Goal: Transaction & Acquisition: Purchase product/service

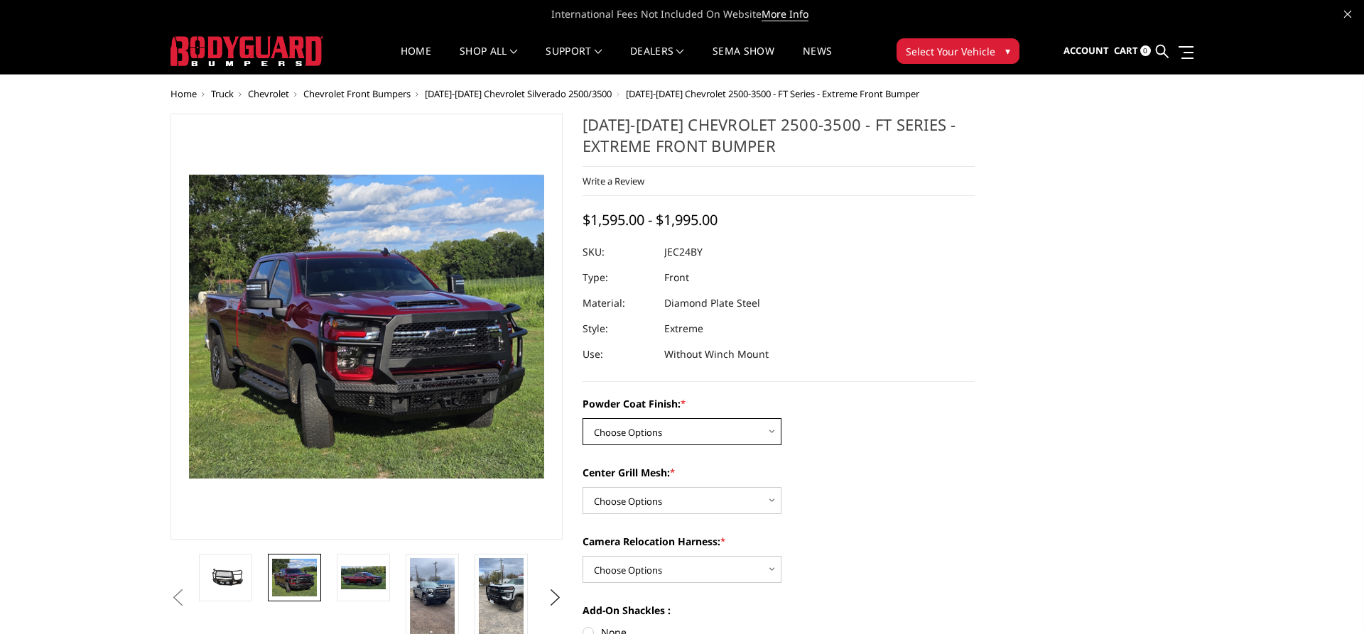
click at [583, 418] on select "Choose Options Bare Metal Gloss Black Powder Coat Textured Black Powder Coat" at bounding box center [682, 431] width 199 height 27
click option "Gloss Black Powder Coat" at bounding box center [0, 0] width 0 height 0
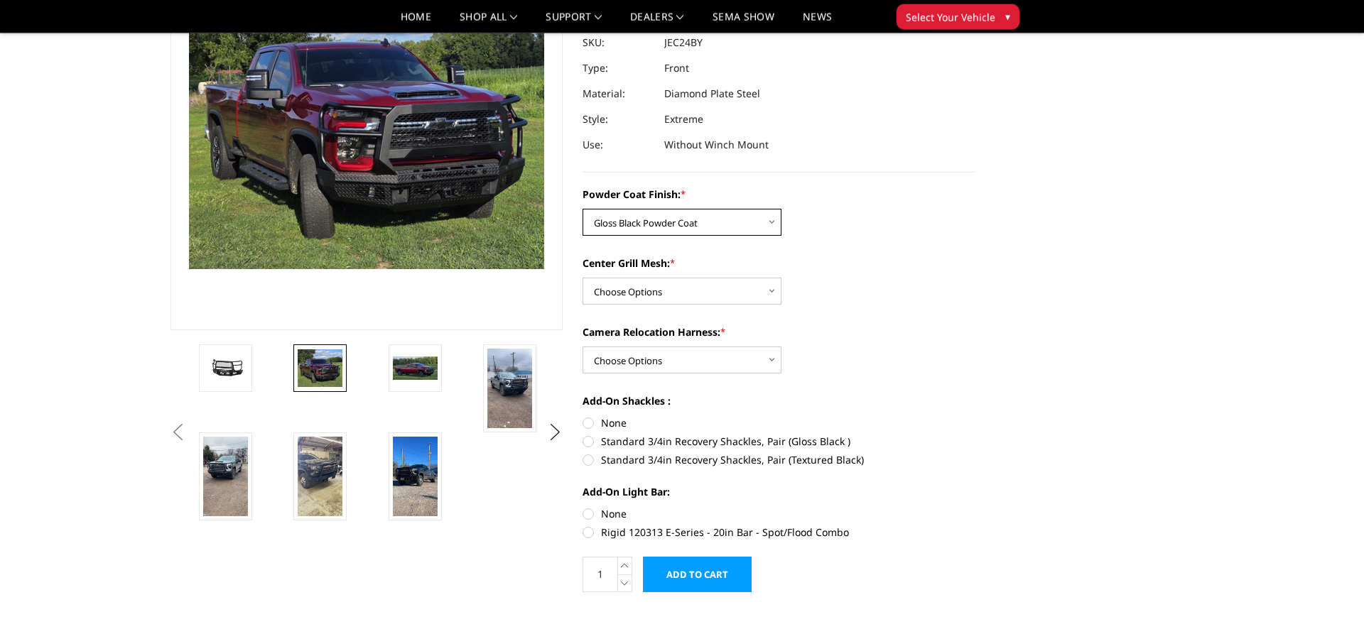
scroll to position [72, 0]
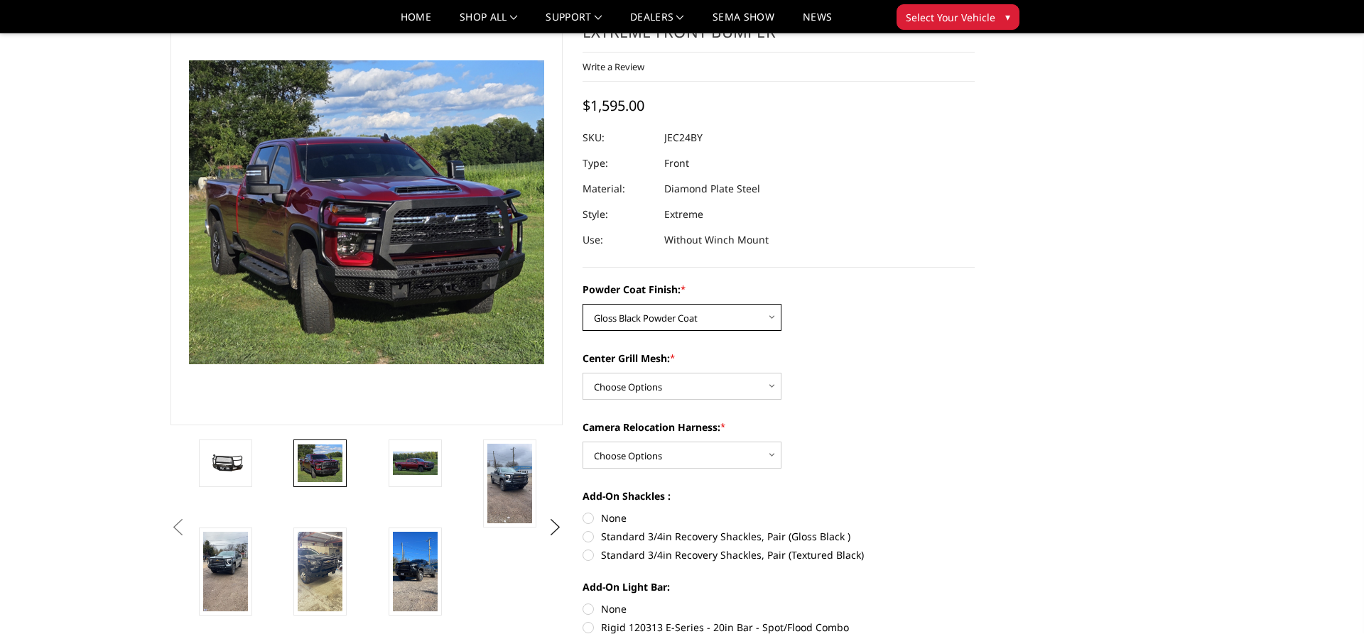
select select "3279"
click option "Textured Black Powder Coat" at bounding box center [0, 0] width 0 height 0
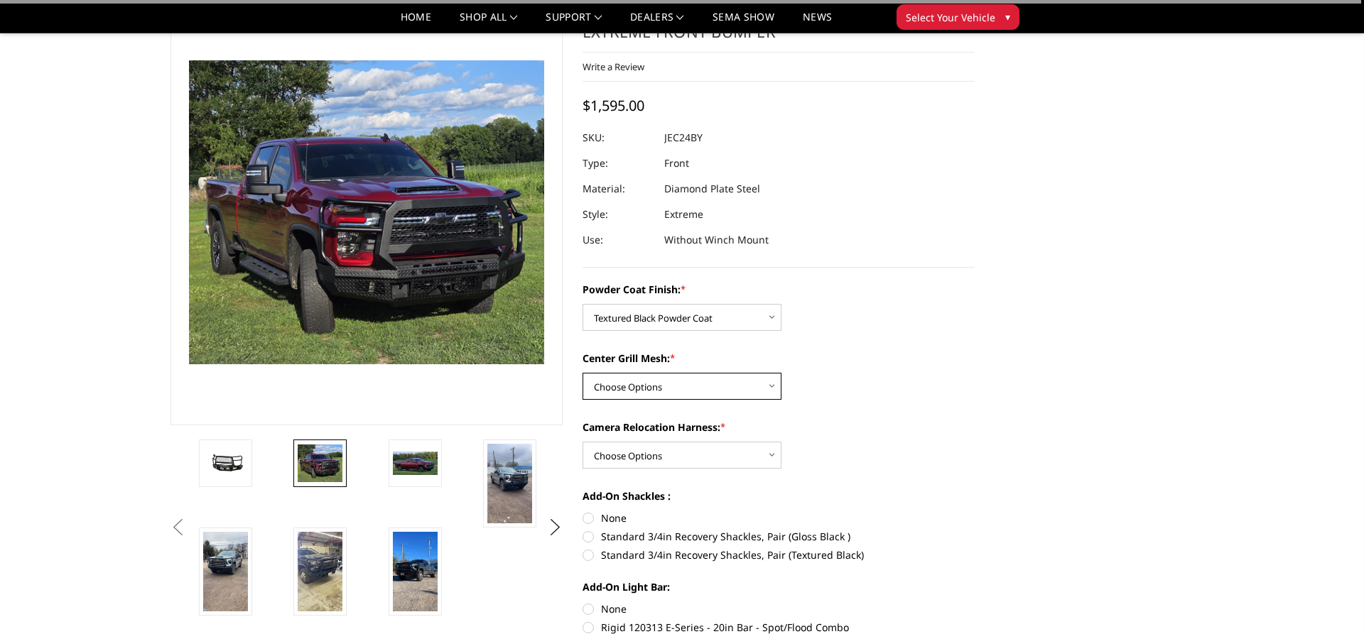
click at [583, 373] on select "Choose Options WITH Expanded Metal in Center Grill WITHOUT Expanded Metal in Ce…" at bounding box center [682, 386] width 199 height 27
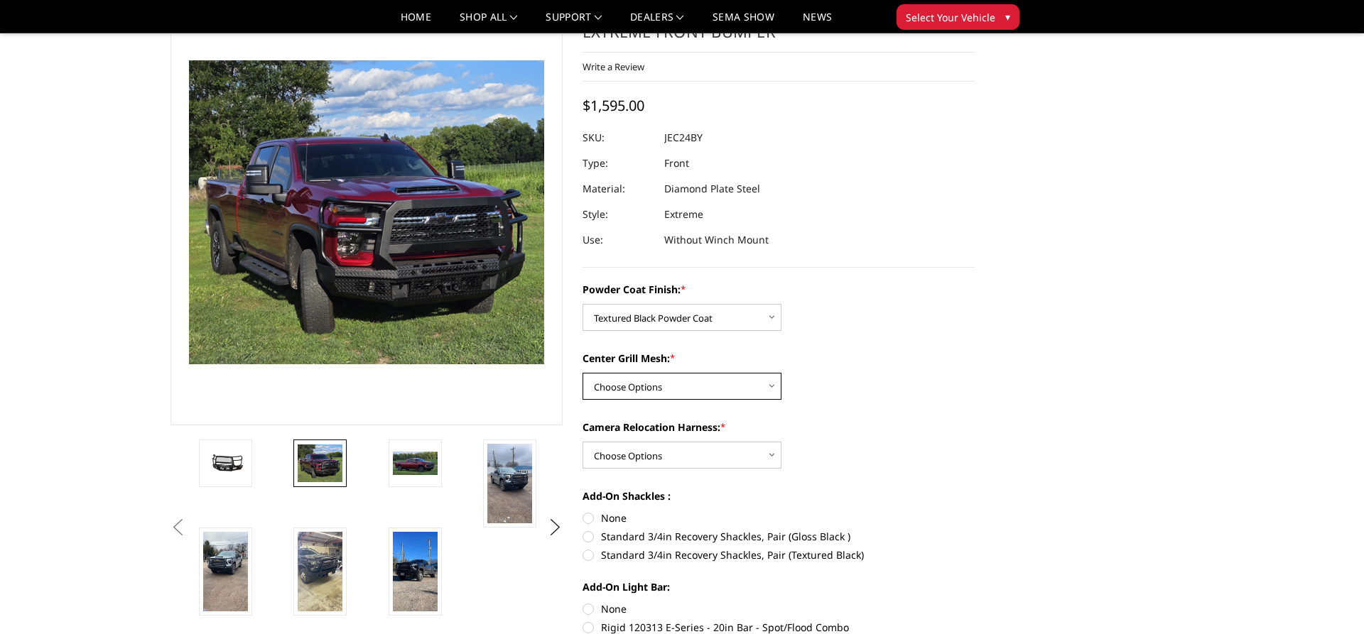
select select "3280"
click option "WITH Expanded Metal in Center Grill" at bounding box center [0, 0] width 0 height 0
click at [583, 442] on select "Choose Options WITH Camera Relocation Harness WITHOUT Camera Relocation Harness" at bounding box center [682, 455] width 199 height 27
select select "3283"
click option "WITHOUT Camera Relocation Harness" at bounding box center [0, 0] width 0 height 0
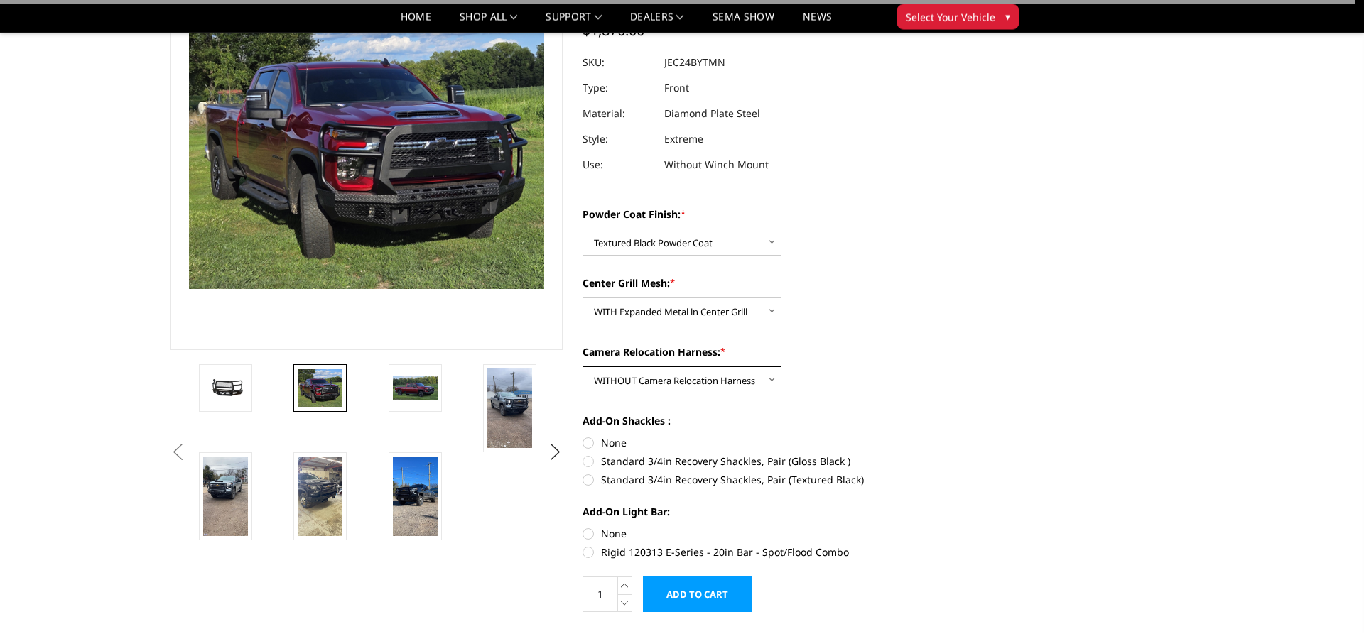
scroll to position [217, 0]
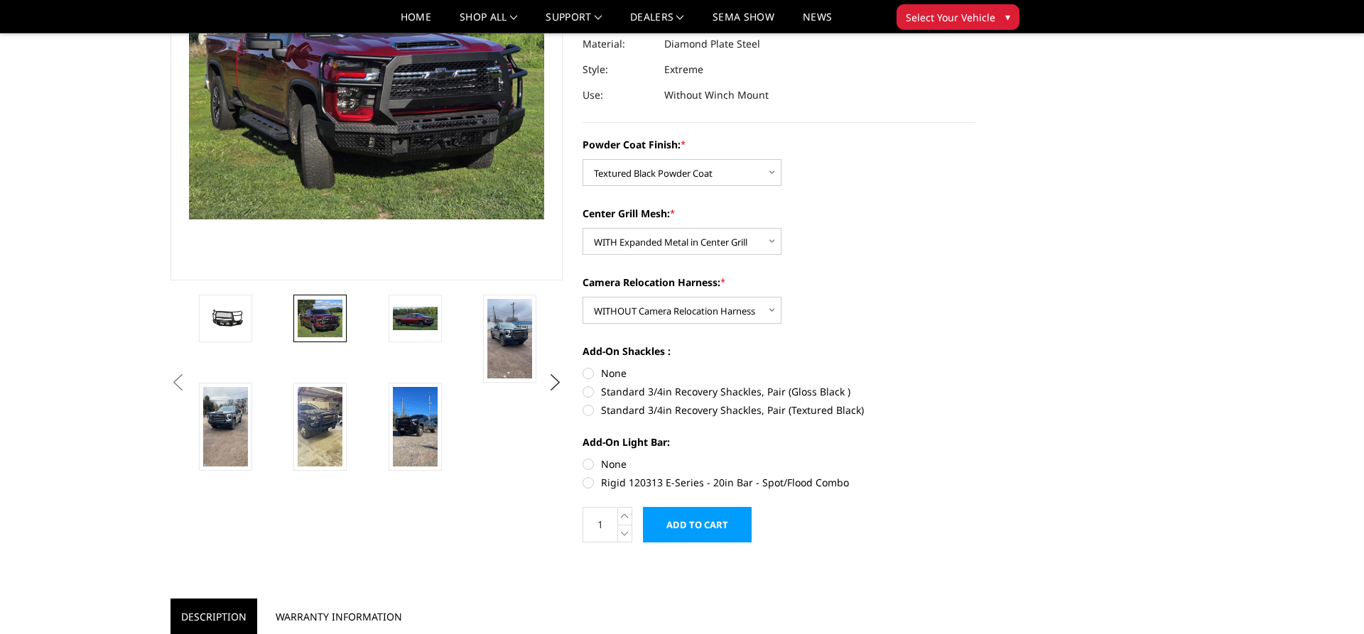
click at [590, 411] on label "Standard 3/4in Recovery Shackles, Pair (Textured Black)" at bounding box center [779, 410] width 392 height 15
click at [975, 385] on input "Standard 3/4in Recovery Shackles, Pair (Textured Black)" at bounding box center [975, 384] width 1 height 1
radio input "true"
click at [590, 461] on label "None" at bounding box center [779, 464] width 392 height 15
click at [583, 457] on input "None" at bounding box center [583, 457] width 1 height 1
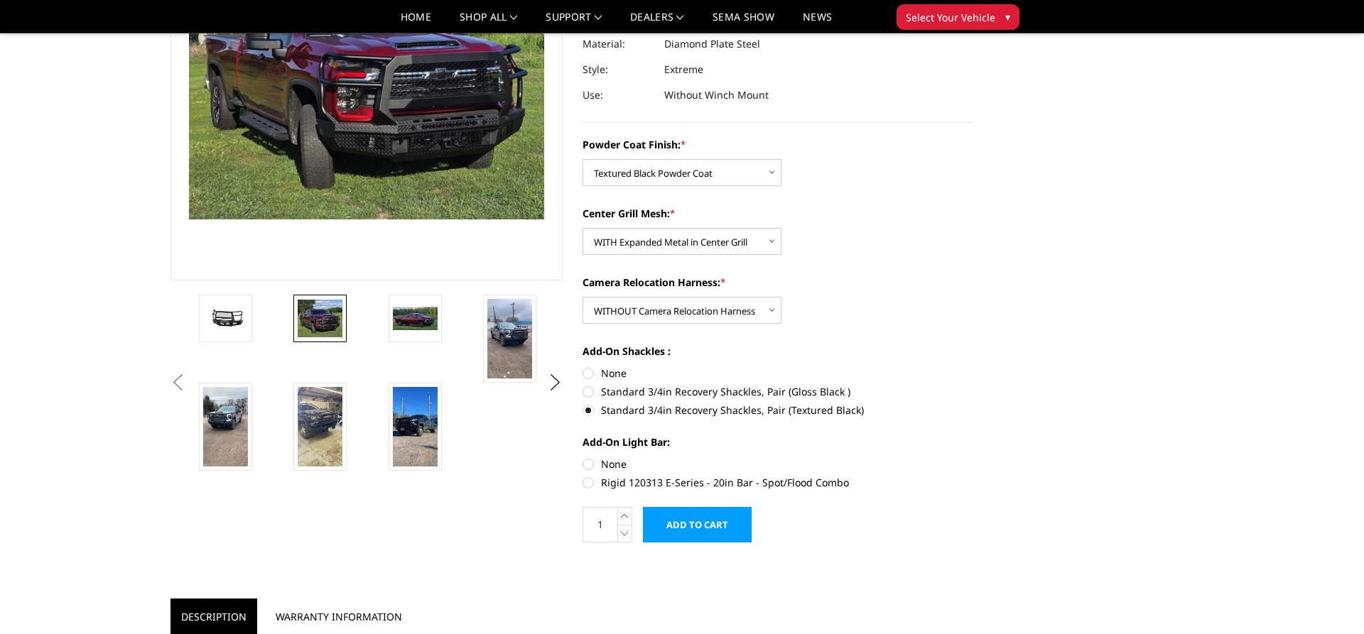
radio input "true"
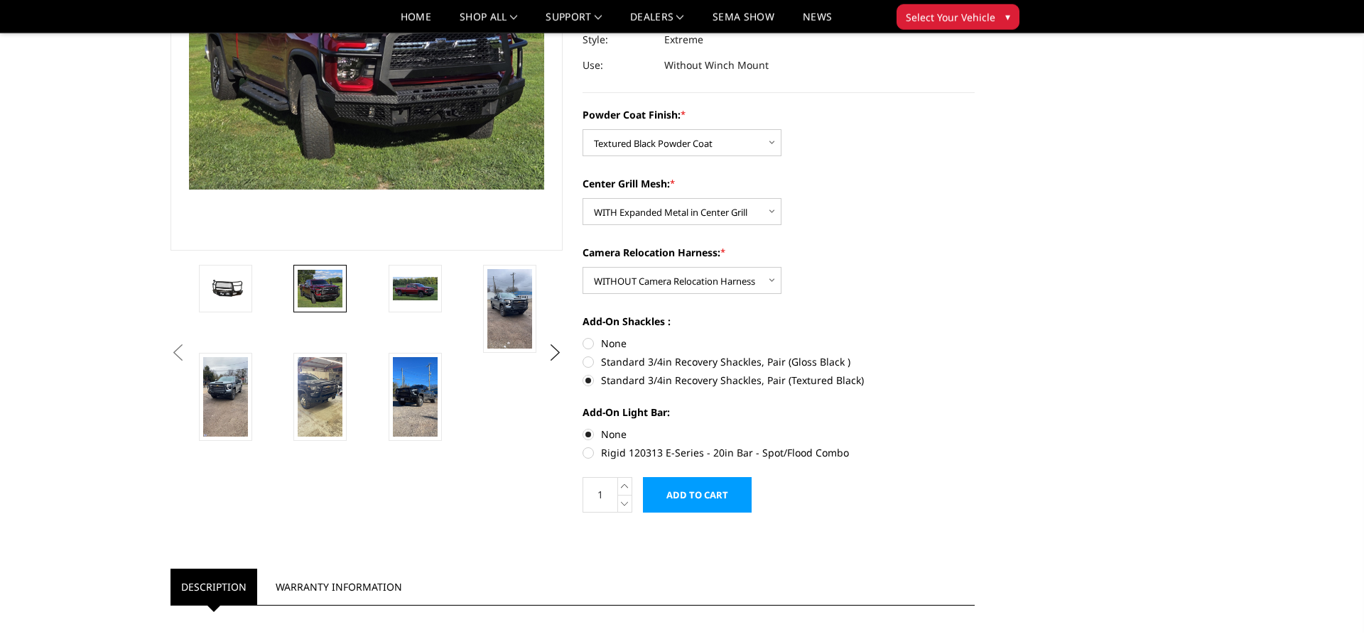
scroll to position [290, 0]
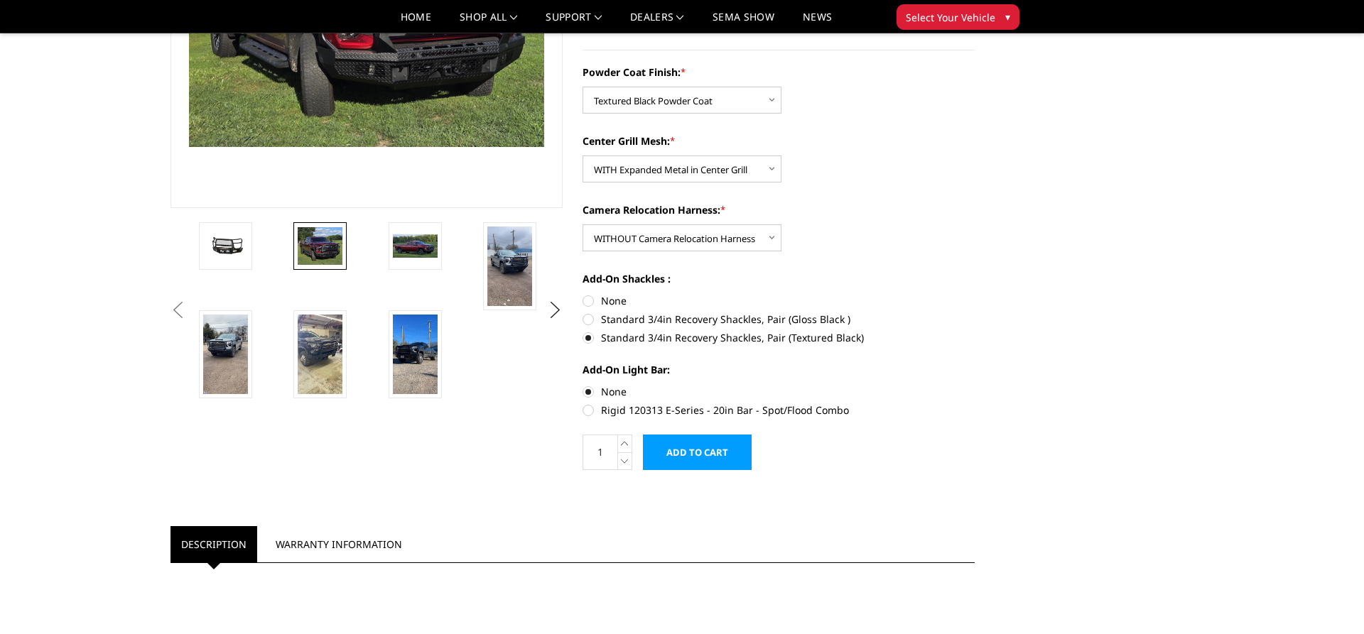
click at [704, 458] on input "Add to Cart" at bounding box center [697, 453] width 109 height 36
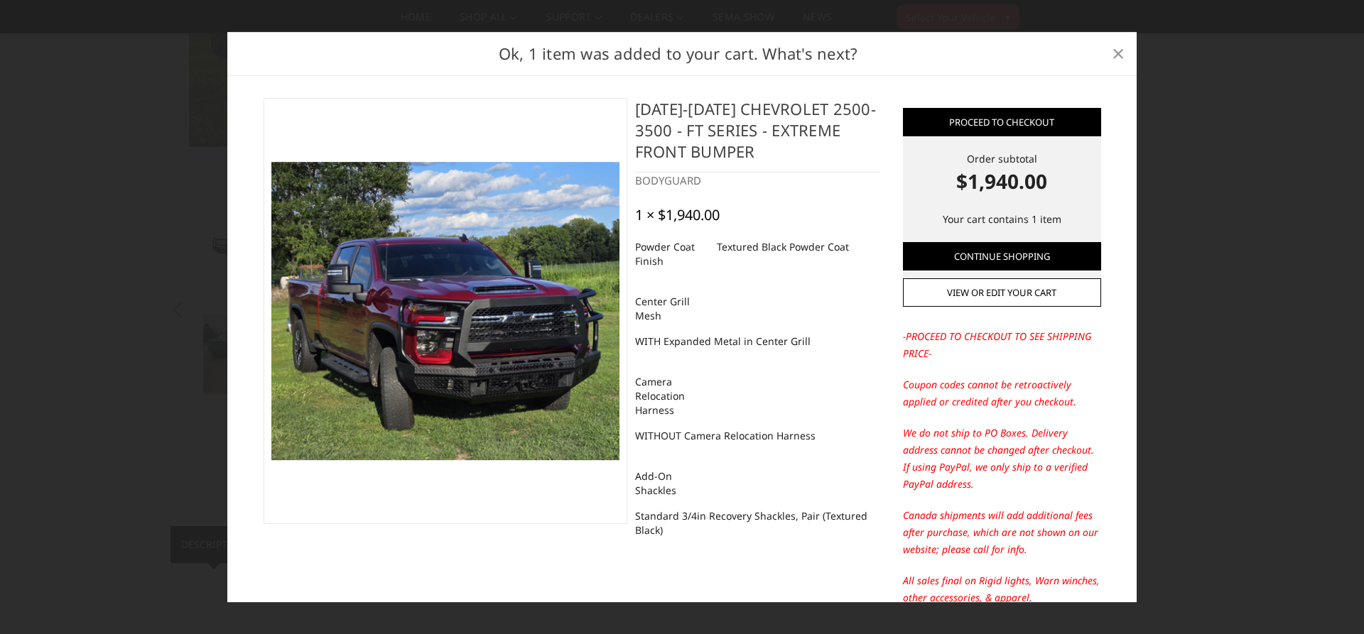
click at [1115, 48] on span "×" at bounding box center [1118, 53] width 13 height 31
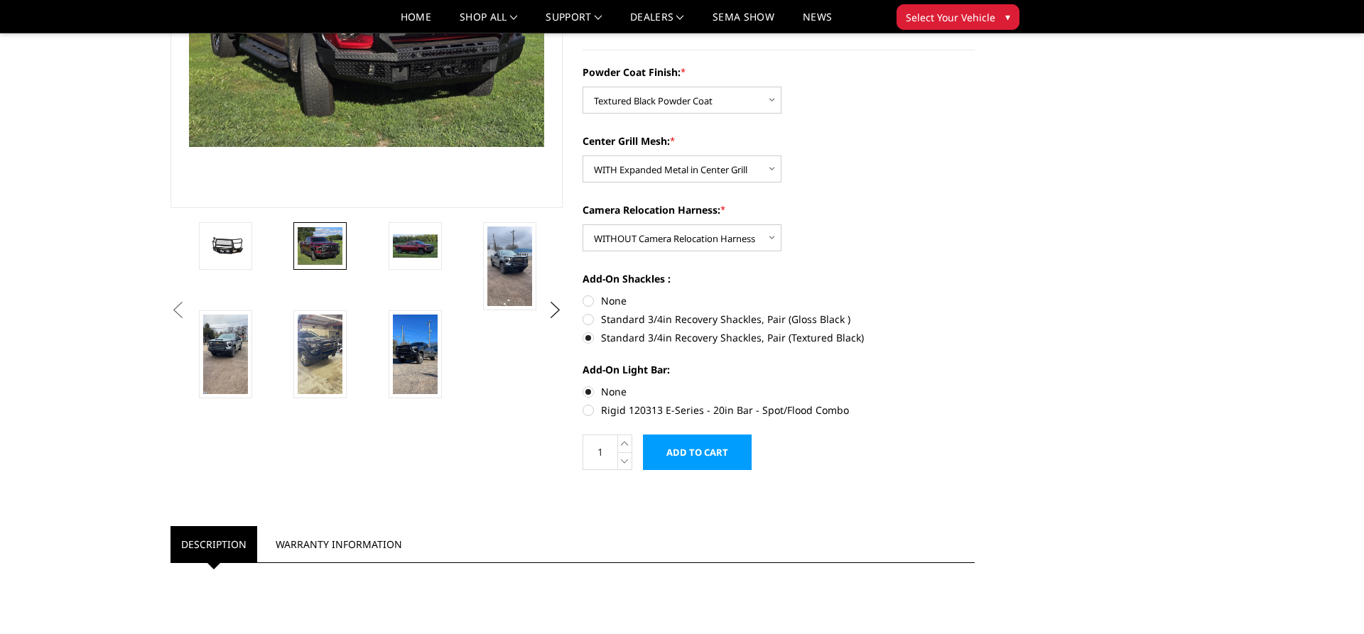
click at [590, 298] on label "None" at bounding box center [779, 300] width 392 height 15
click at [583, 294] on input "None" at bounding box center [583, 293] width 1 height 1
radio input "true"
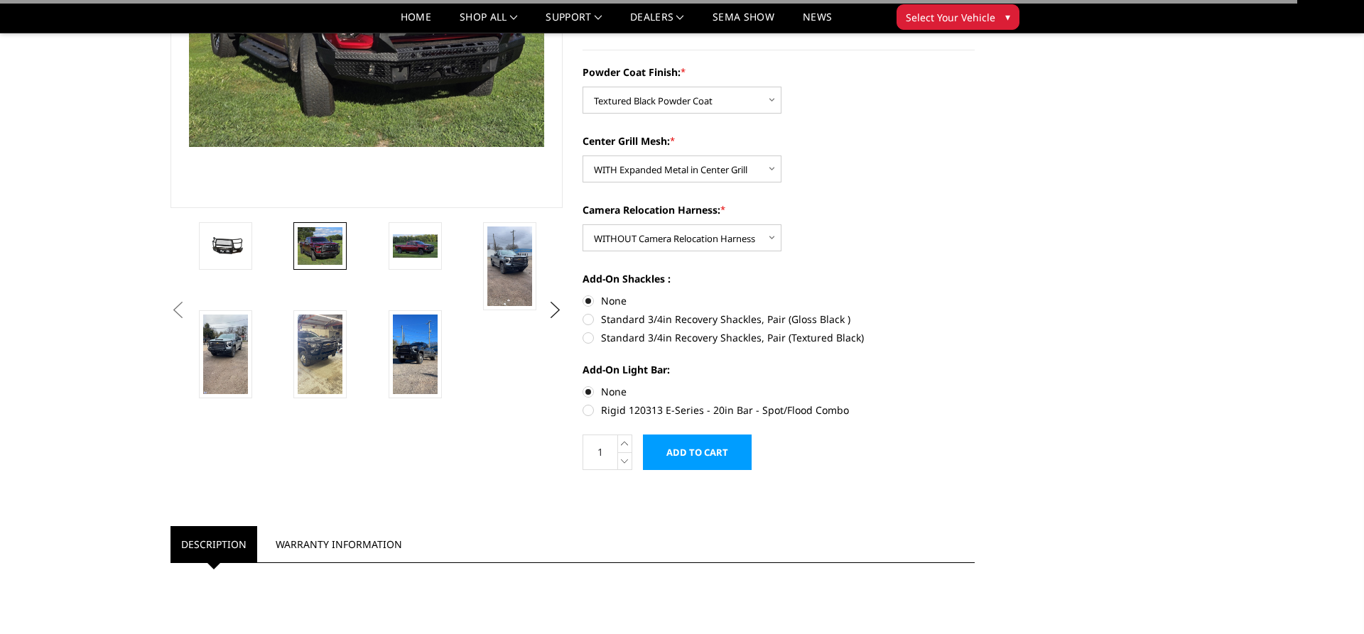
click at [695, 445] on input "Add to Cart" at bounding box center [697, 453] width 109 height 36
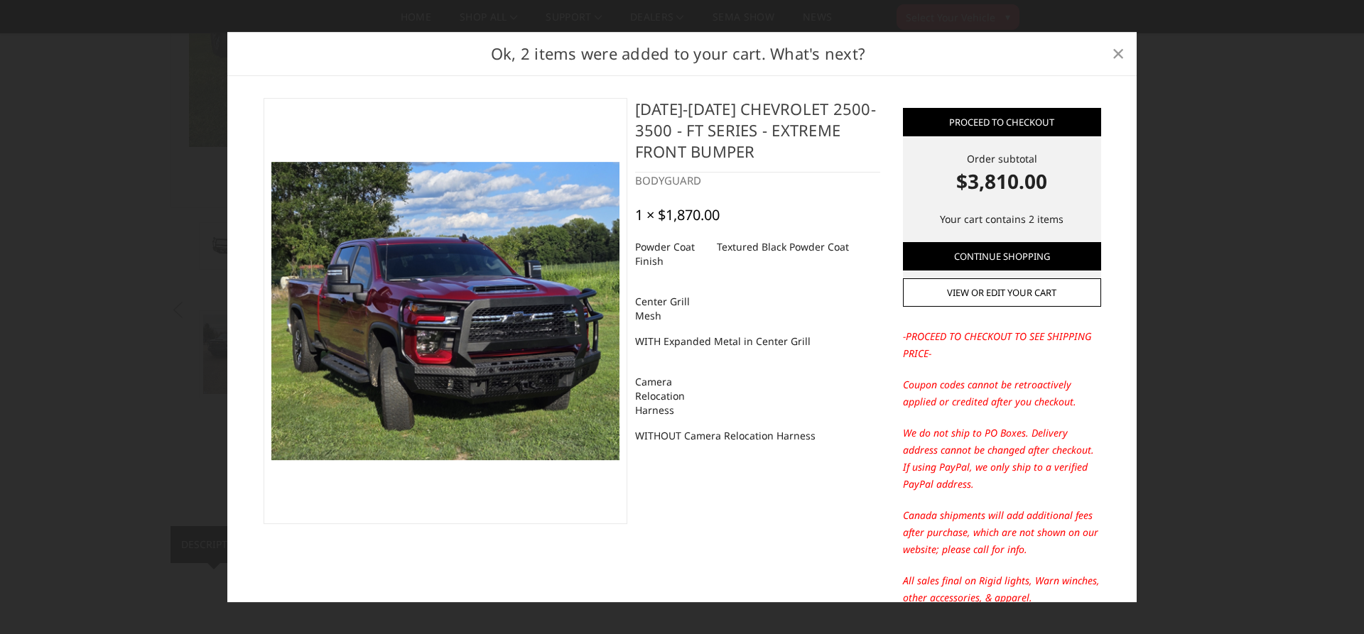
click at [1121, 53] on span "×" at bounding box center [1118, 53] width 13 height 31
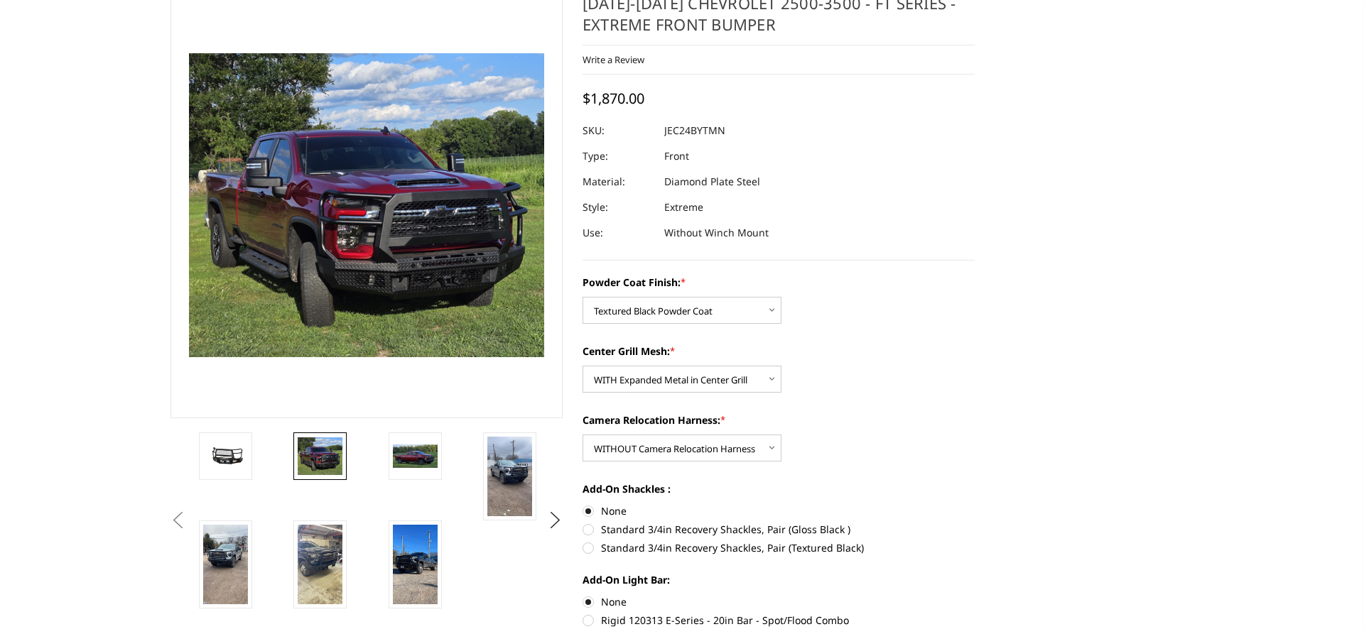
scroll to position [0, 0]
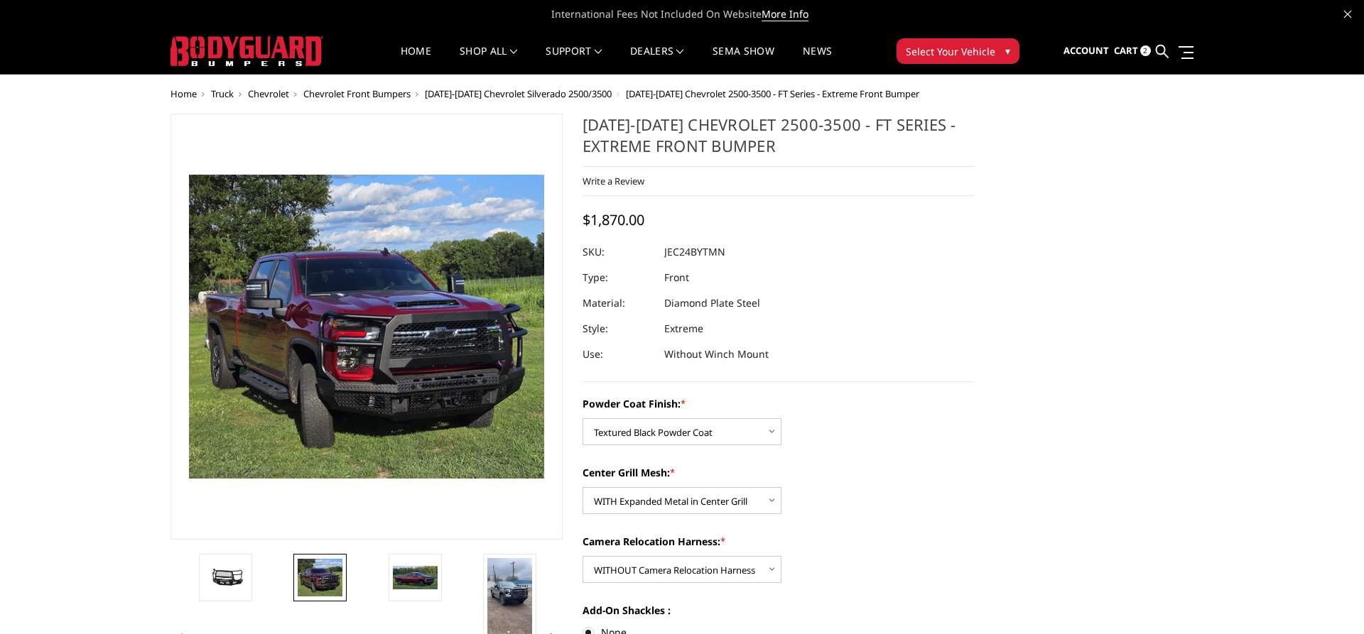
click at [1136, 48] on span "Cart" at bounding box center [1126, 50] width 24 height 13
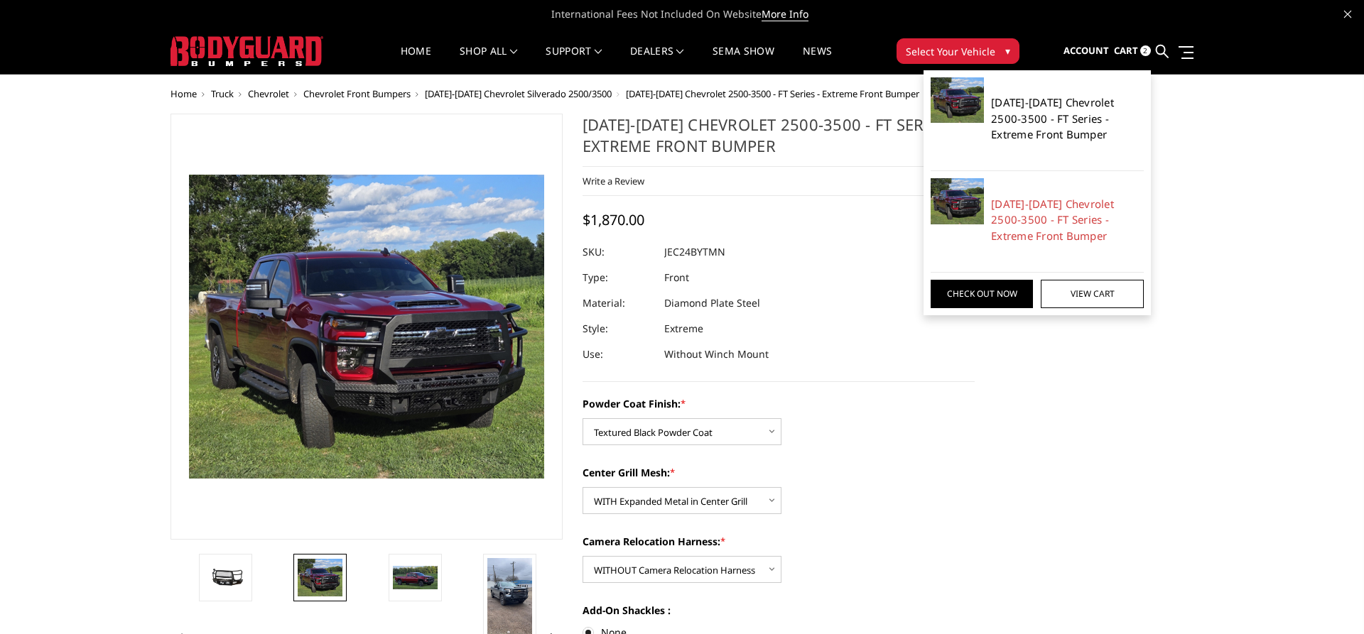
click at [1029, 124] on link "[DATE]-[DATE] Chevrolet 2500-3500 - FT Series - Extreme Front Bumper" at bounding box center [1067, 118] width 153 height 48
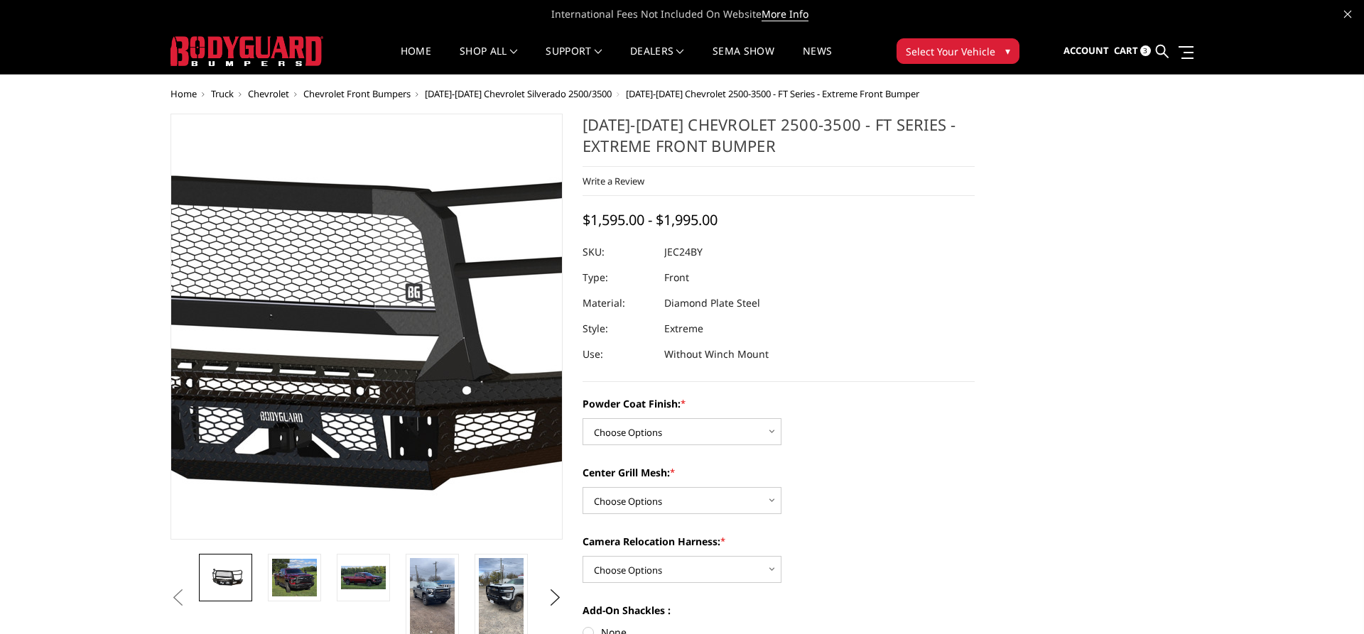
scroll to position [217, 0]
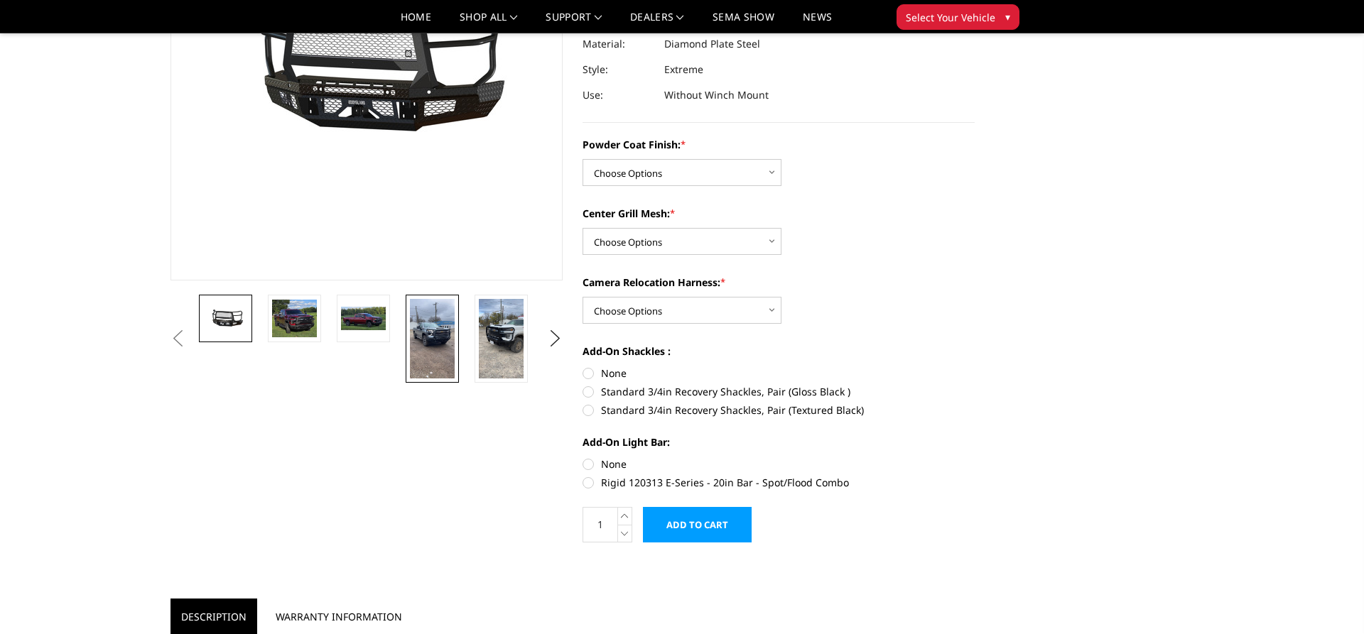
click at [443, 332] on img at bounding box center [432, 339] width 45 height 80
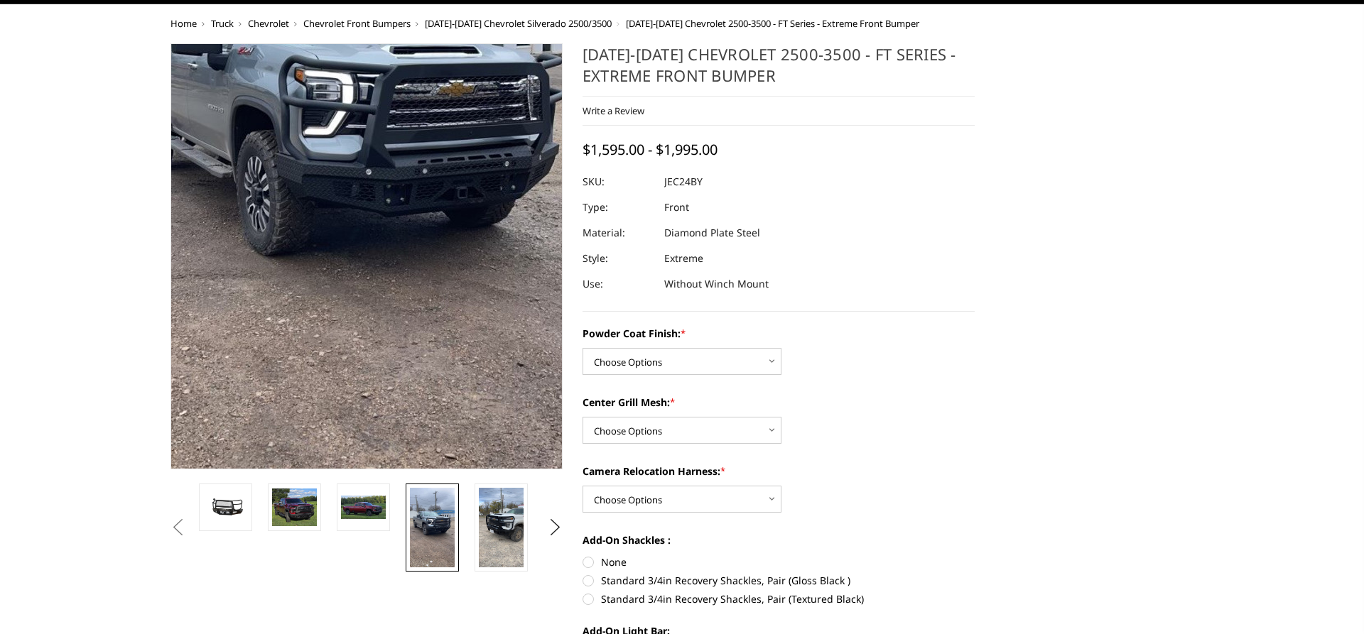
scroll to position [0, 0]
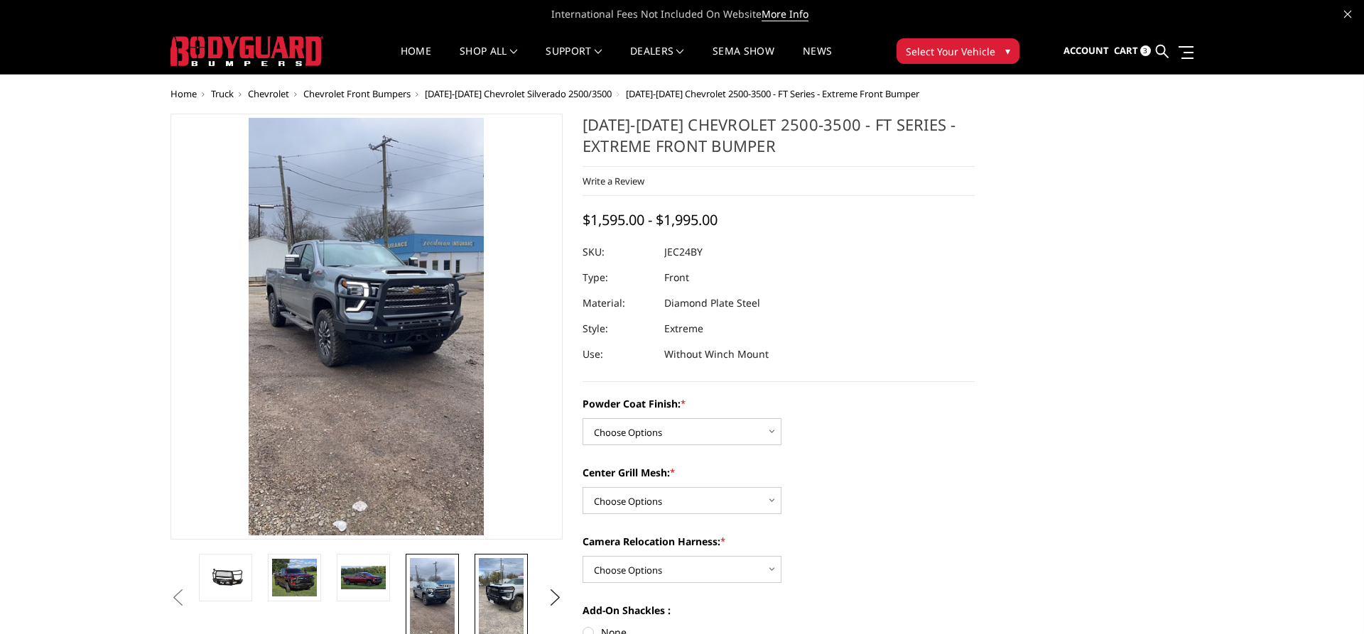
click at [498, 587] on img at bounding box center [501, 598] width 45 height 80
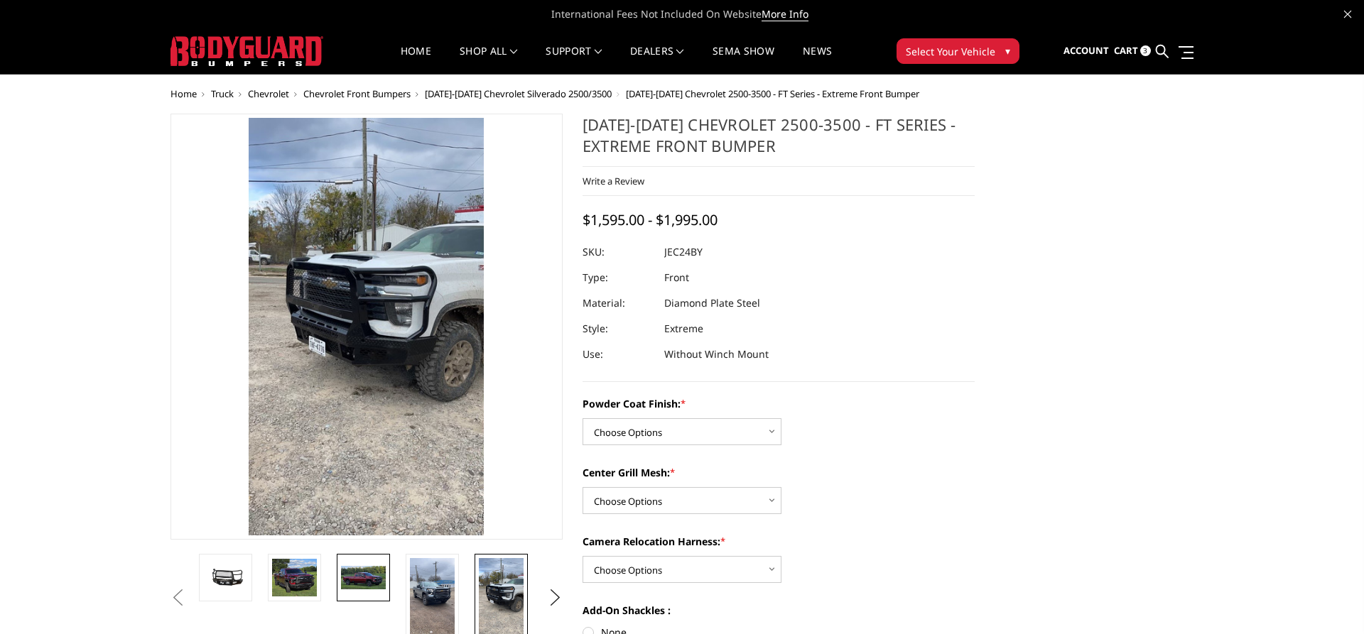
click at [376, 568] on img at bounding box center [363, 578] width 45 height 24
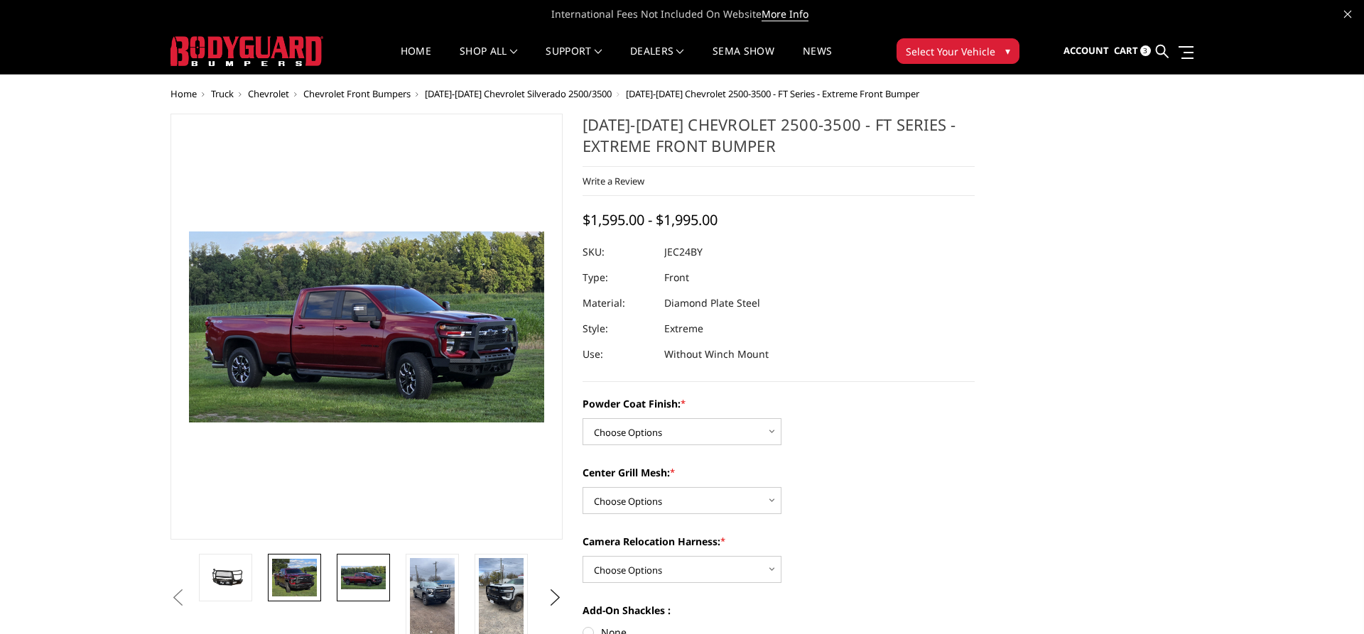
click at [302, 585] on img at bounding box center [294, 578] width 45 height 38
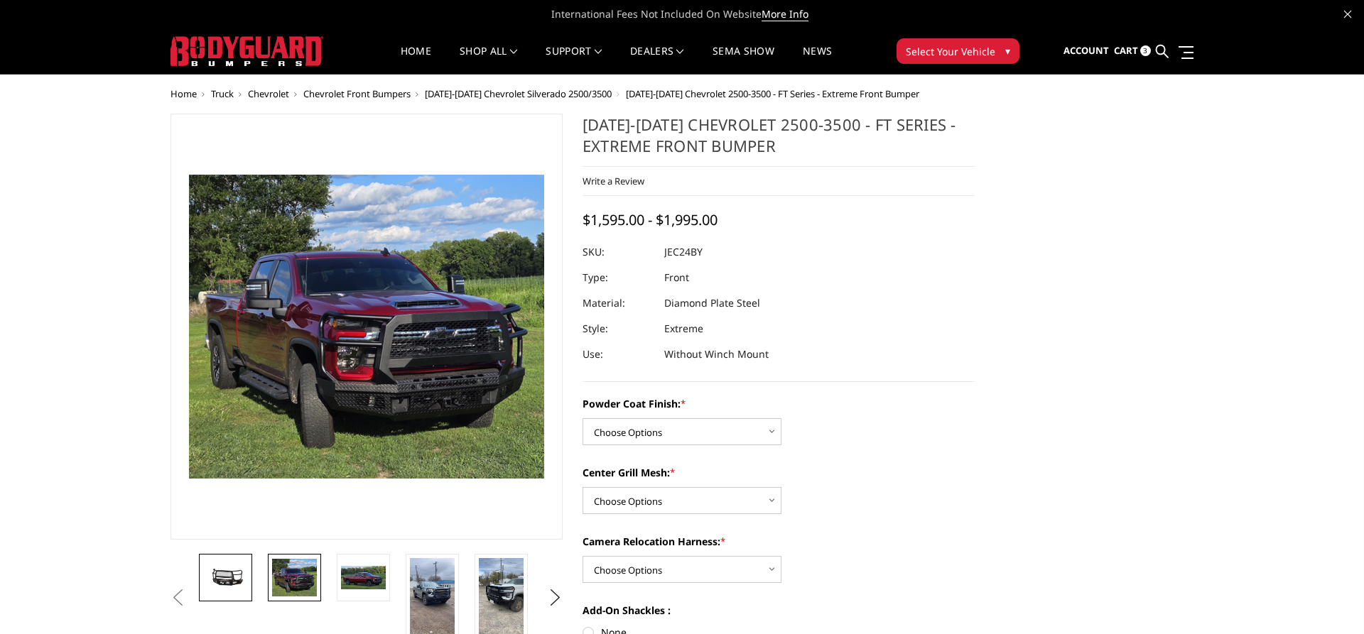
click at [232, 563] on link at bounding box center [225, 578] width 53 height 48
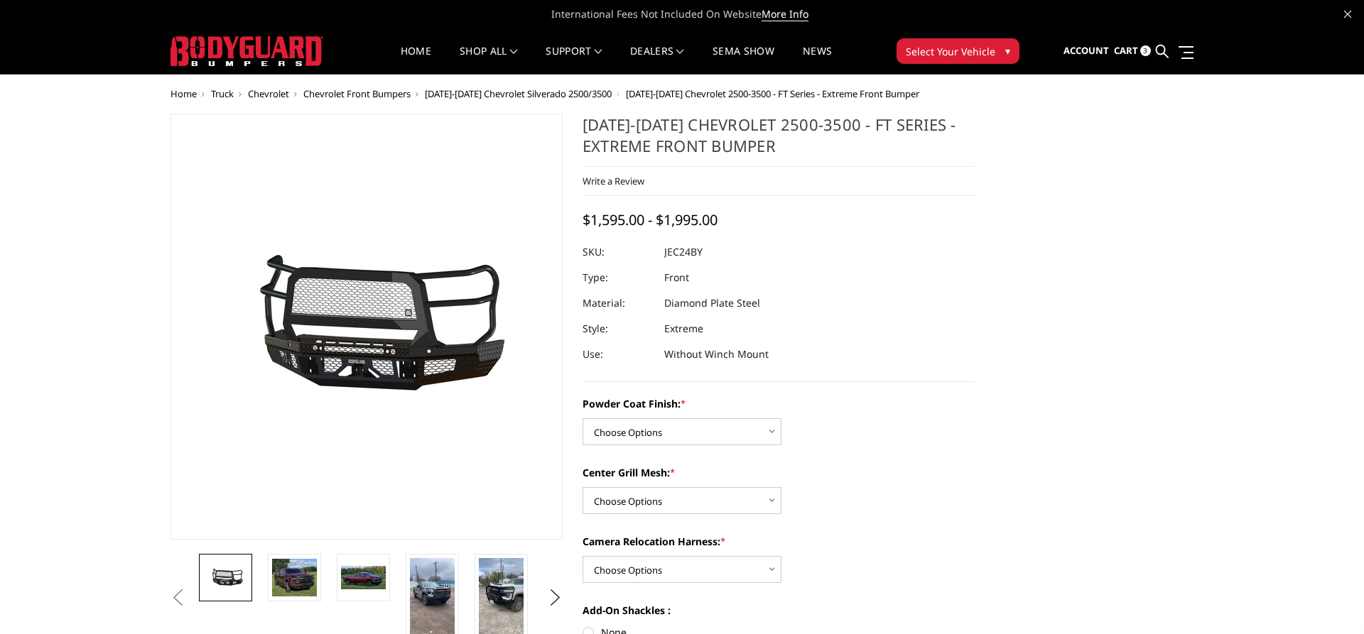
click at [1144, 52] on span "3" at bounding box center [1145, 50] width 11 height 11
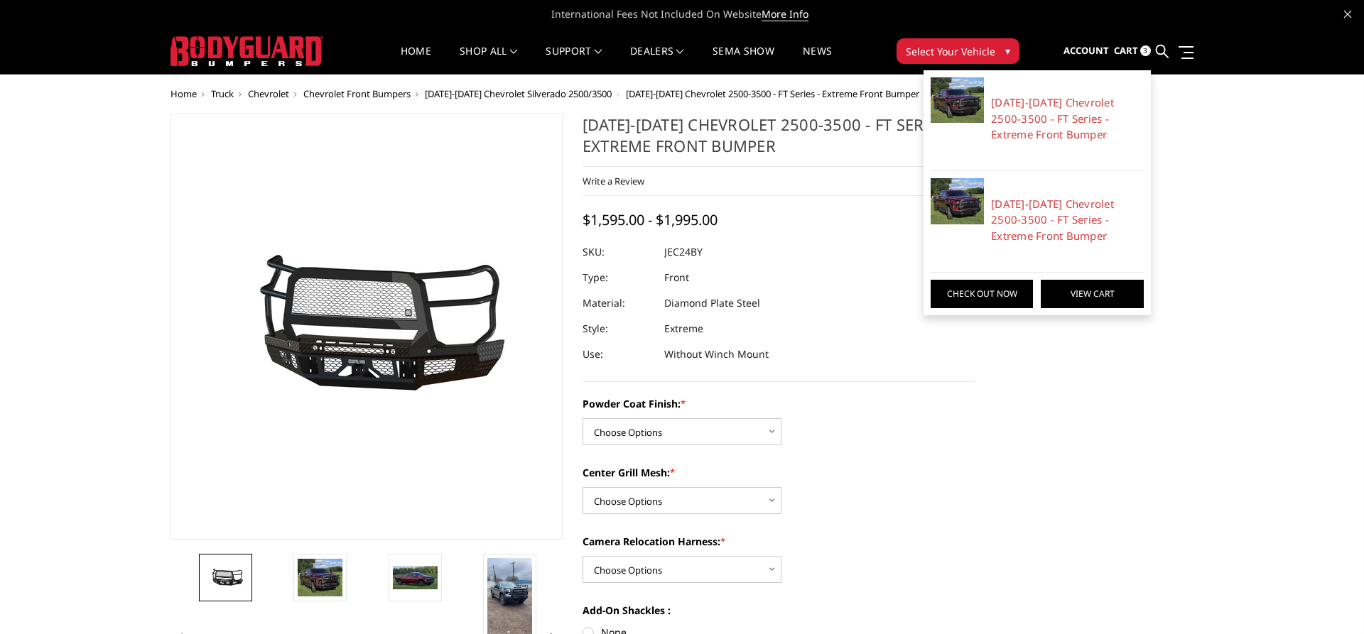
click at [1088, 296] on link "View Cart" at bounding box center [1092, 294] width 102 height 28
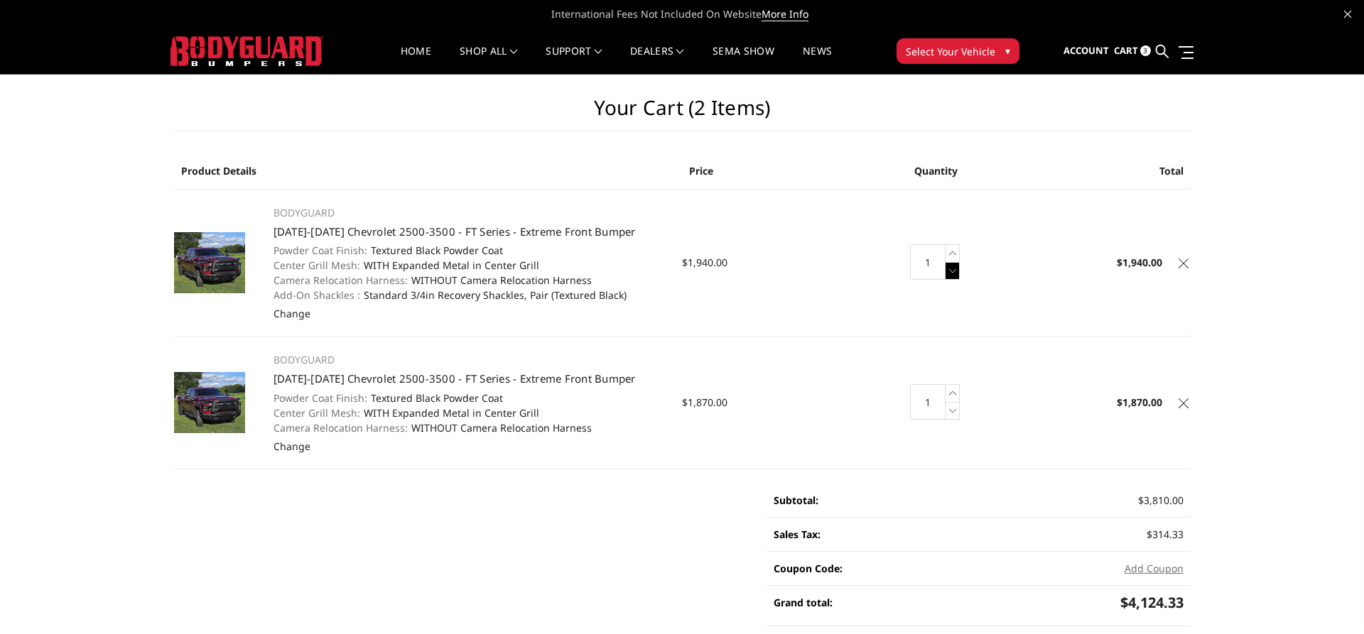
click at [951, 276] on icon at bounding box center [953, 271] width 14 height 18
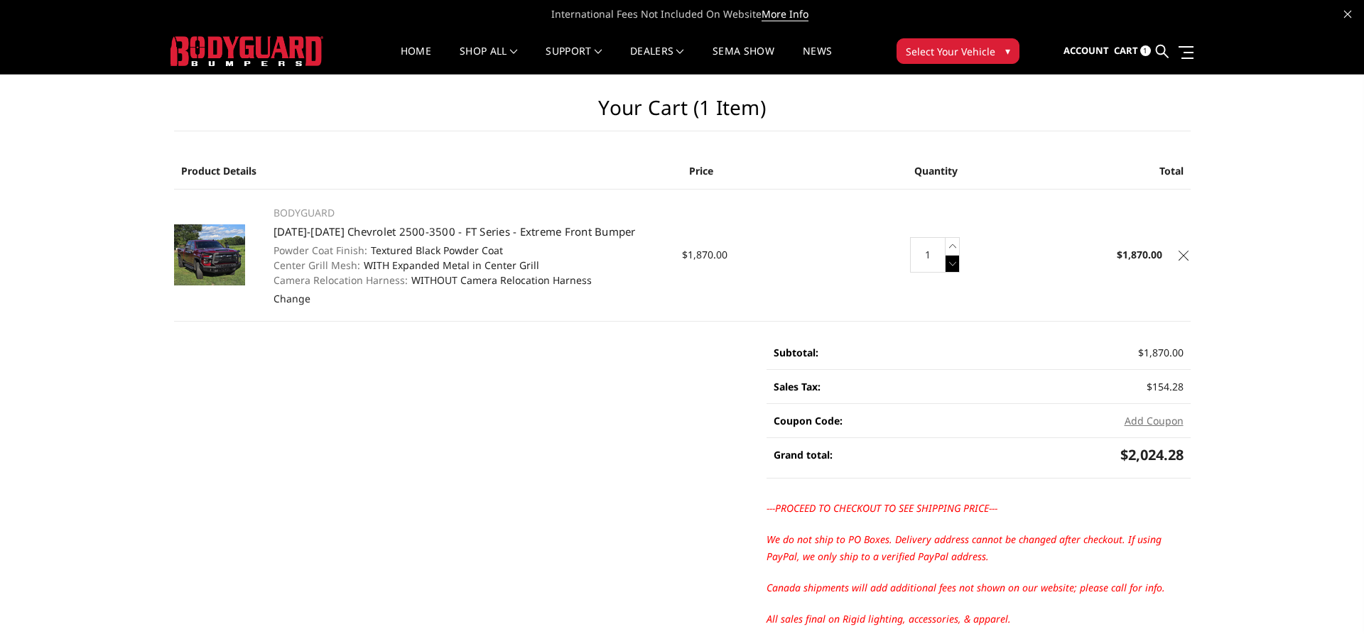
click at [951, 266] on icon at bounding box center [953, 264] width 14 height 18
